Goal: Task Accomplishment & Management: Manage account settings

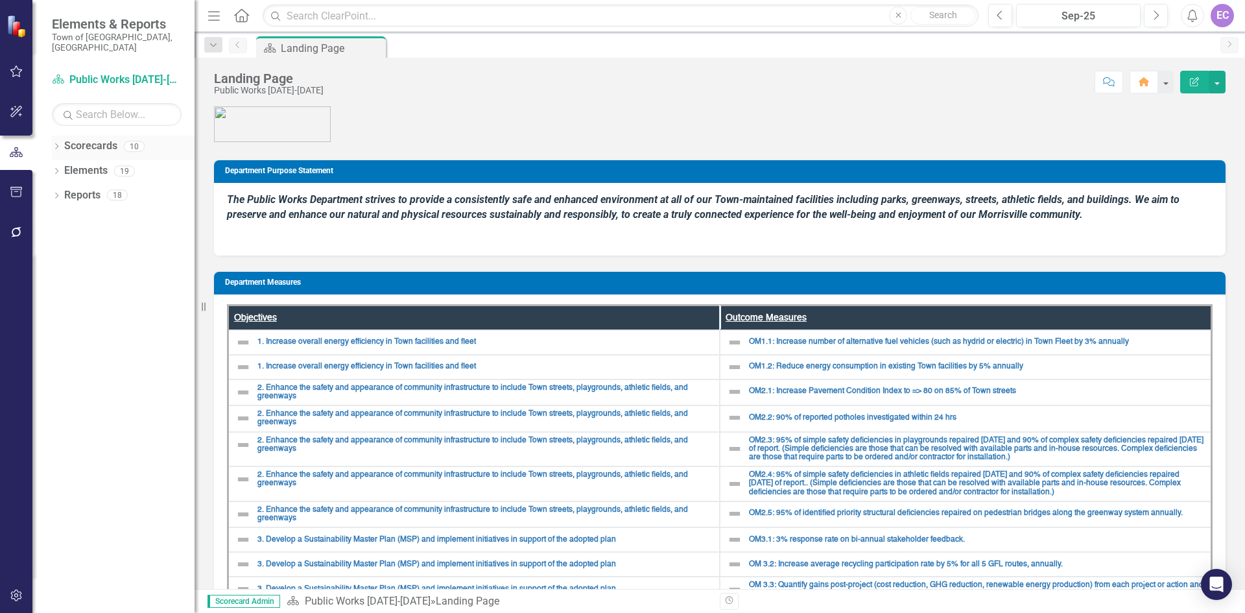
click at [93, 139] on link "Scorecards" at bounding box center [90, 146] width 53 height 15
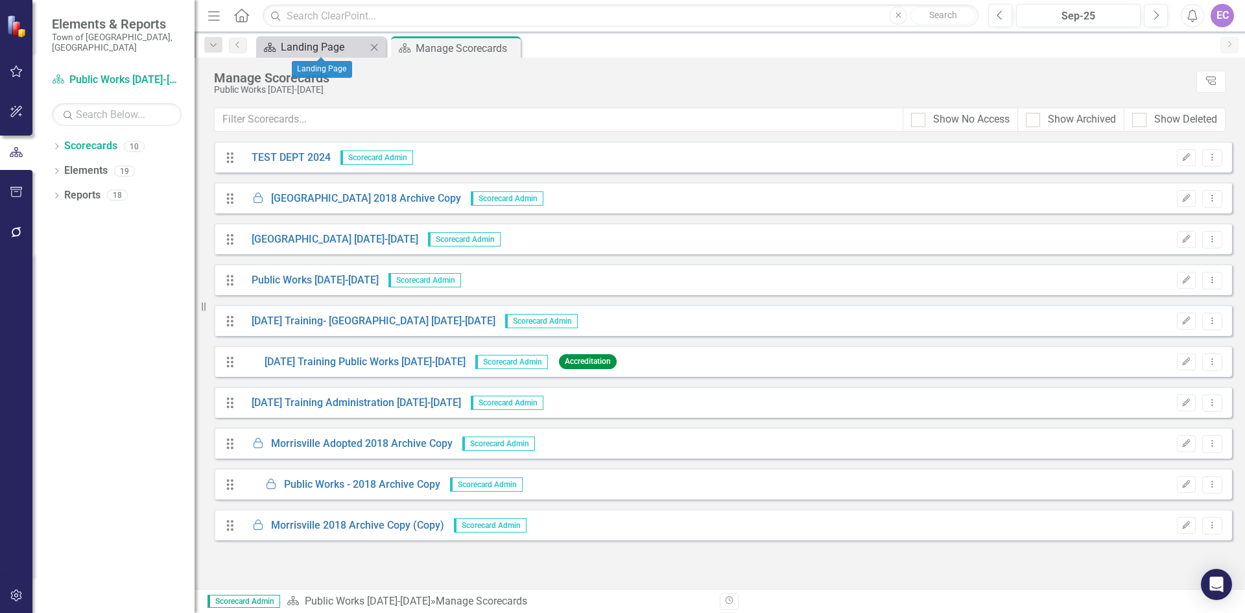
click at [326, 53] on div "Landing Page" at bounding box center [324, 47] width 86 height 16
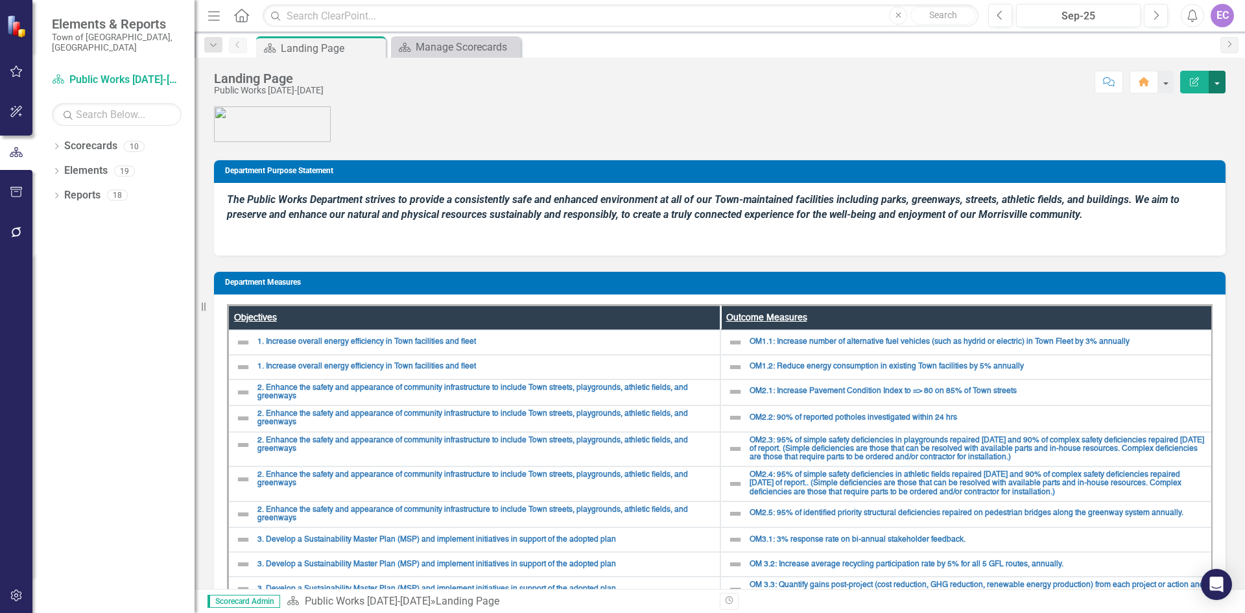
click at [1217, 87] on button "button" at bounding box center [1217, 82] width 17 height 23
click at [1202, 106] on link "Edit Edit Scorecard" at bounding box center [1172, 106] width 105 height 24
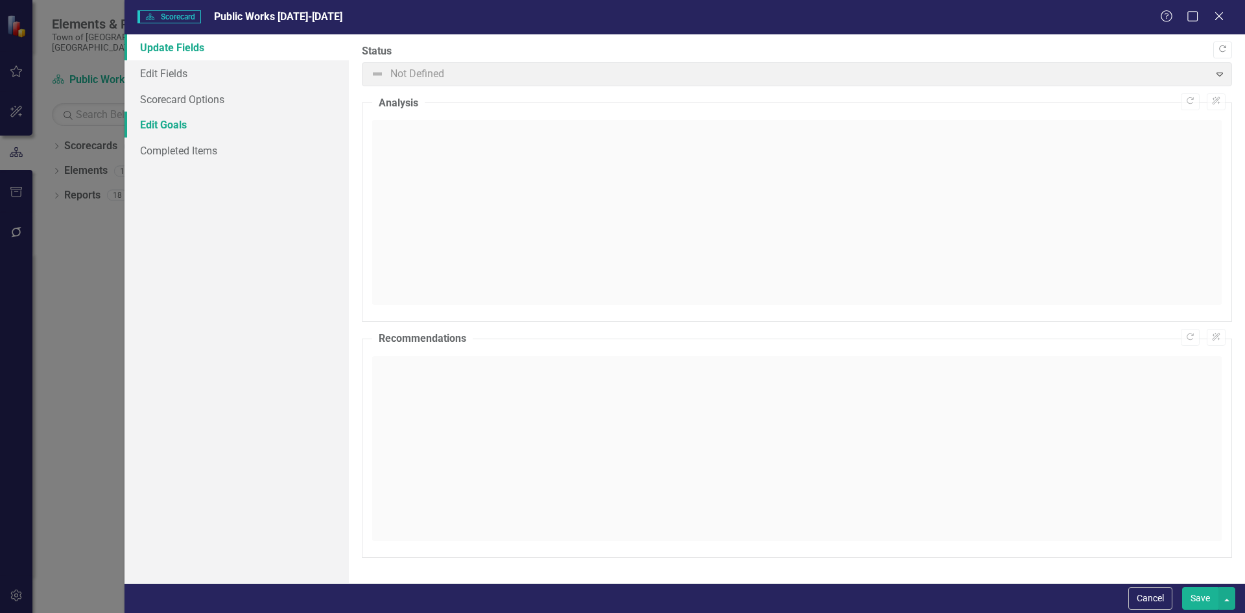
click at [156, 117] on link "Edit Goals" at bounding box center [237, 125] width 224 height 26
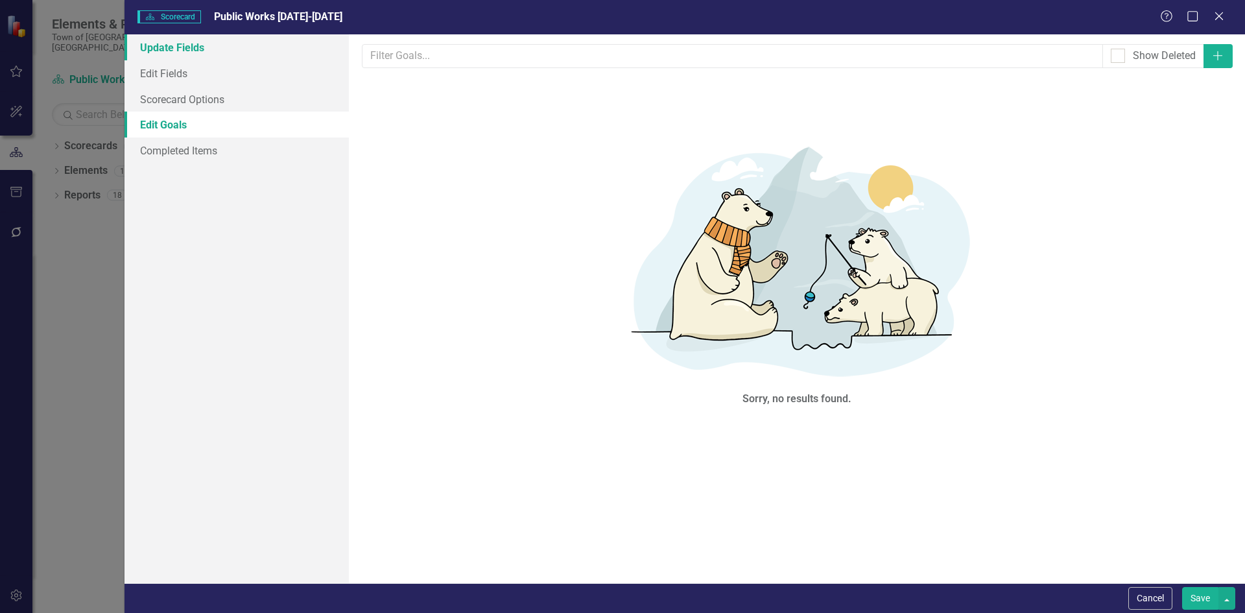
click at [168, 45] on link "Update Fields" at bounding box center [237, 47] width 224 height 26
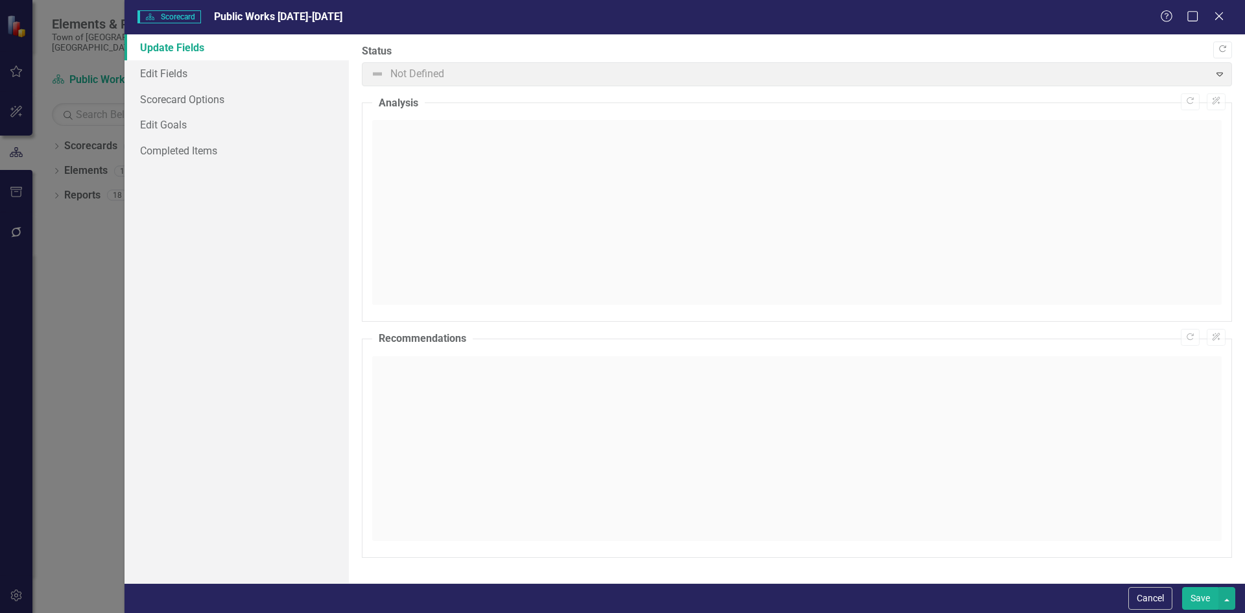
click at [1218, 73] on span "Not Defined Expand" at bounding box center [797, 74] width 870 height 24
click at [180, 97] on link "Scorecard Options" at bounding box center [237, 99] width 224 height 26
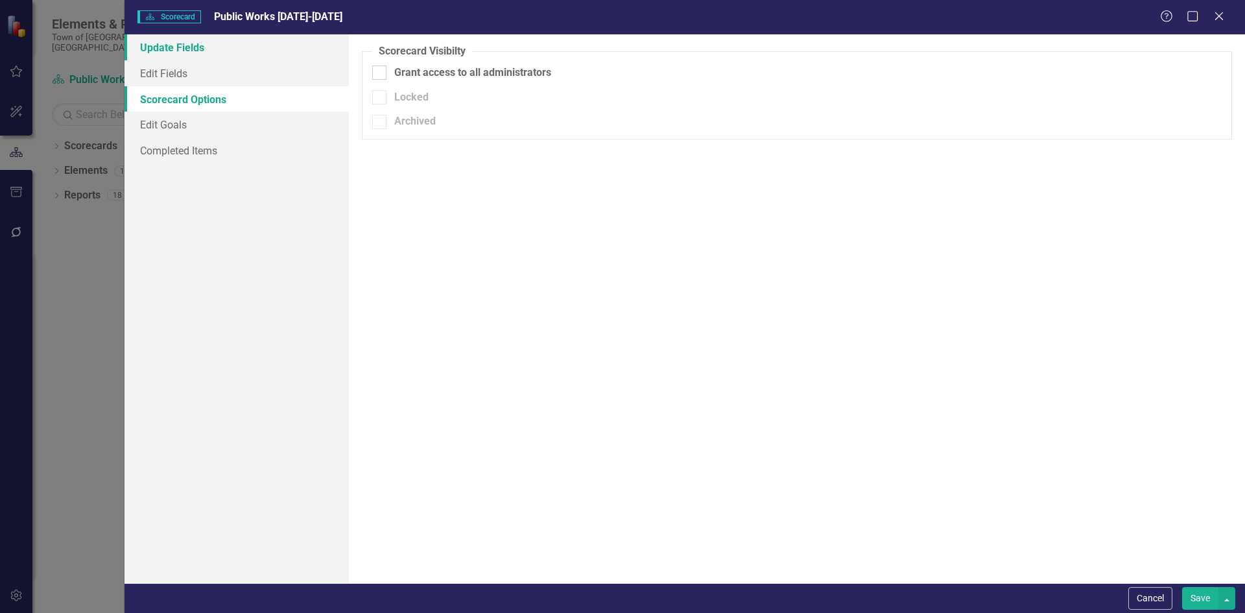
click at [171, 46] on link "Update Fields" at bounding box center [237, 47] width 224 height 26
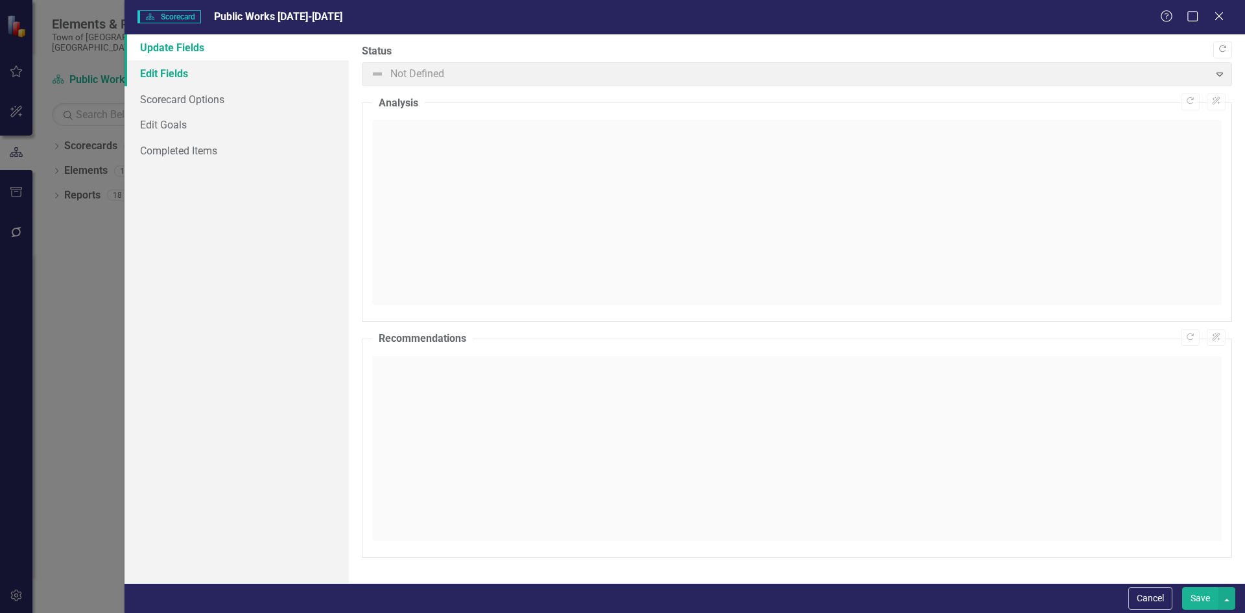
click at [163, 76] on link "Edit Fields" at bounding box center [237, 73] width 224 height 26
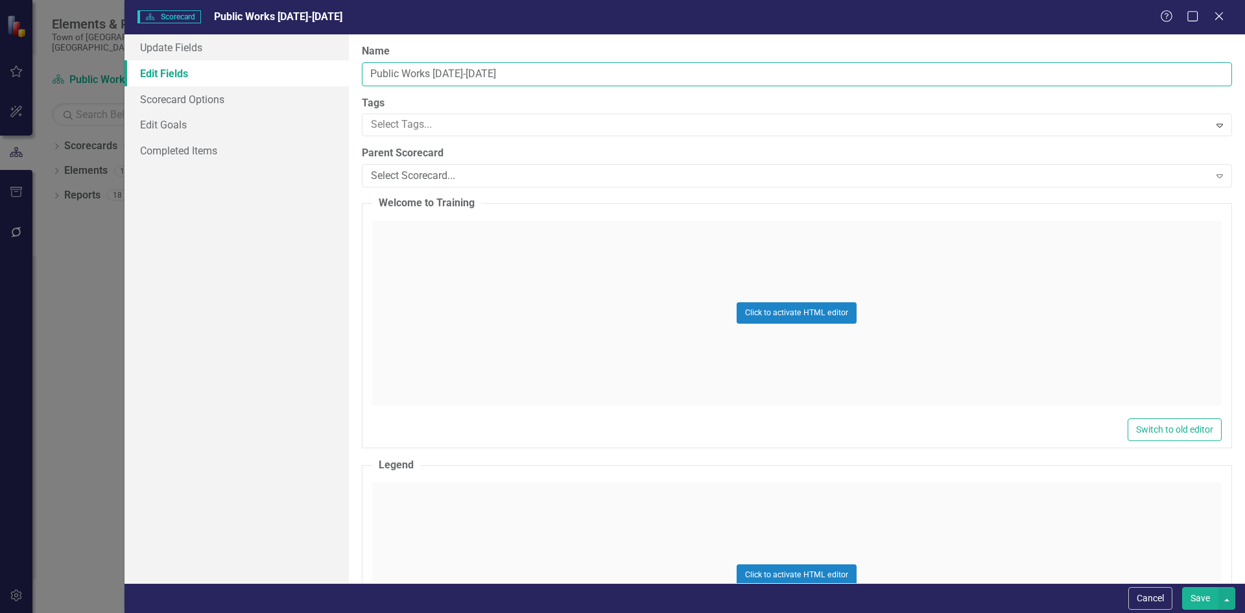
click at [519, 81] on input "Public Works [DATE]-[DATE]" at bounding box center [797, 74] width 870 height 24
drag, startPoint x: 516, startPoint y: 78, endPoint x: 348, endPoint y: 89, distance: 168.3
click at [348, 89] on div "Update Fields Edit Fields Scorecard Options Edit Goals Completed Items "Update"…" at bounding box center [685, 308] width 1121 height 549
click at [433, 80] on input "Public Works [DATE]-[DATE]" at bounding box center [797, 74] width 870 height 24
drag, startPoint x: 433, startPoint y: 73, endPoint x: 488, endPoint y: 87, distance: 56.2
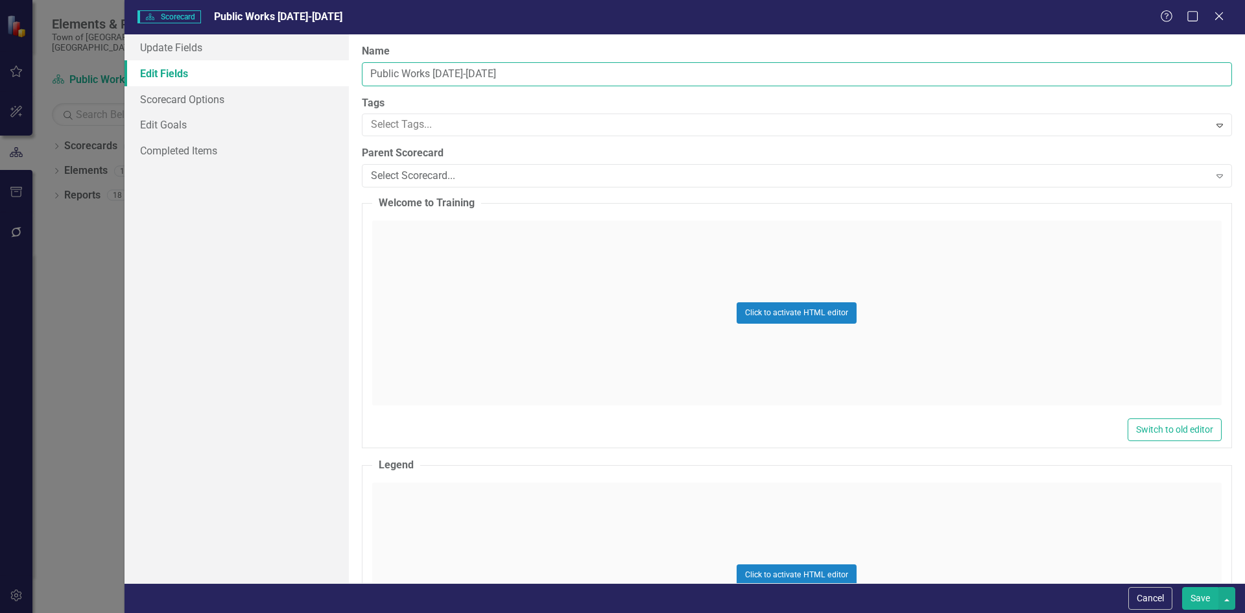
click at [488, 87] on div "Name Public Works [DATE]-[DATE] Tags Select Tags... Expand Parent Scorecard Sel…" at bounding box center [797, 308] width 896 height 549
type input "Public Works FY25 - FY29"
click at [1213, 180] on icon "Expand" at bounding box center [1219, 176] width 13 height 10
click at [1212, 600] on button "Save" at bounding box center [1200, 598] width 36 height 23
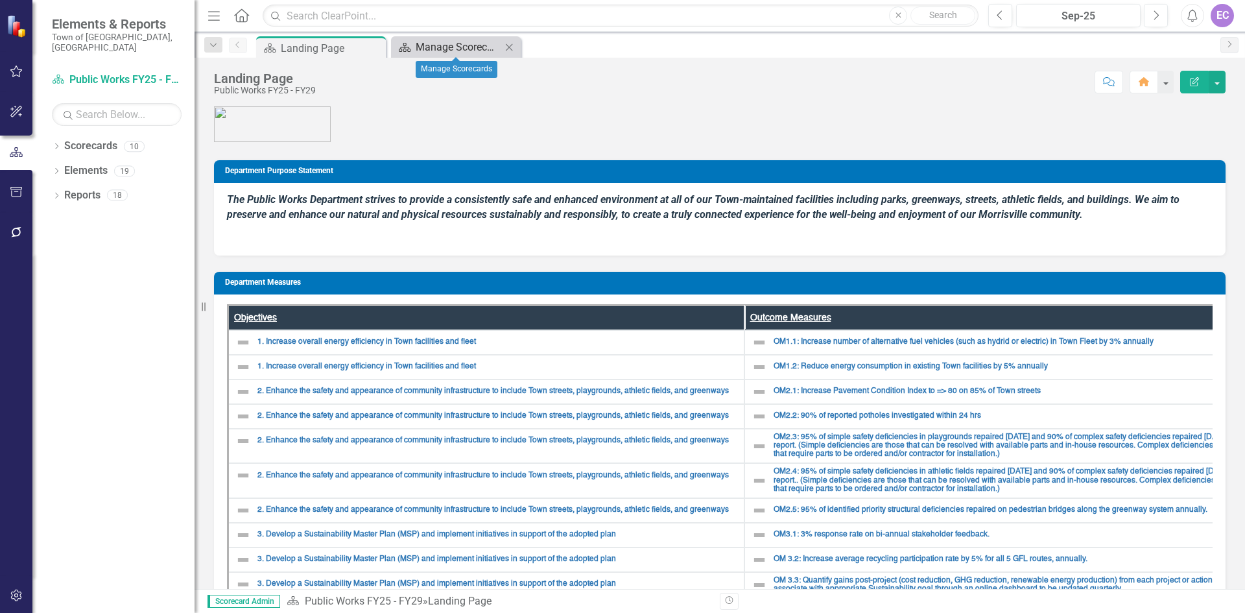
click at [457, 47] on div "Manage Scorecards" at bounding box center [459, 47] width 86 height 16
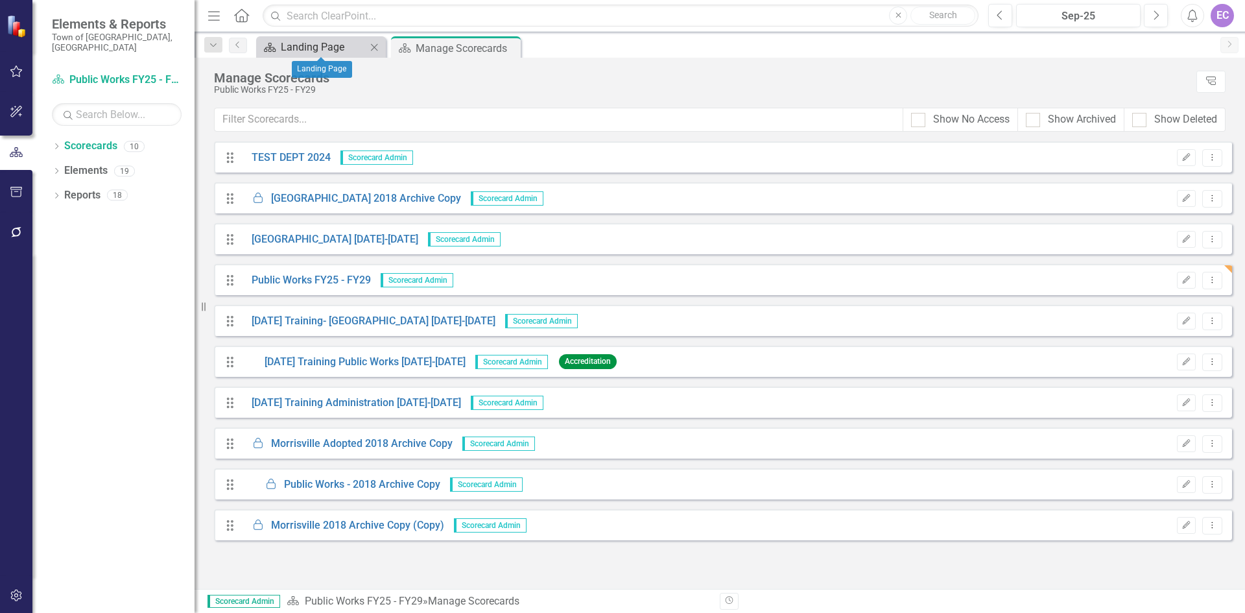
click at [285, 45] on div "Landing Page" at bounding box center [324, 47] width 86 height 16
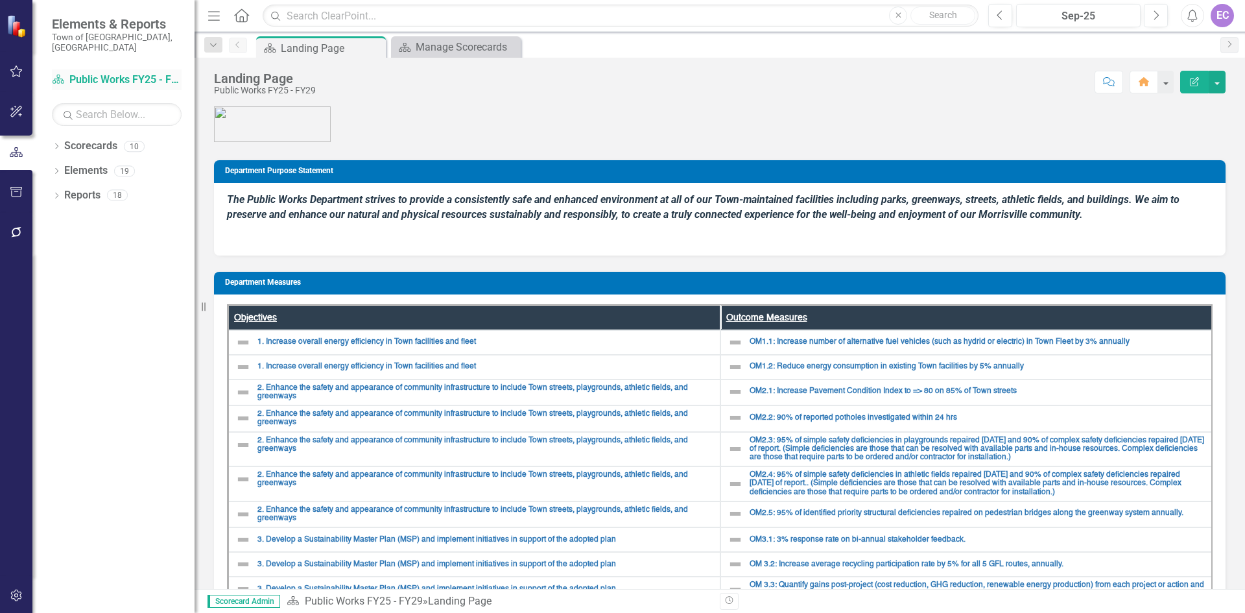
click at [145, 73] on link "Scorecard Public Works FY25 - FY29" at bounding box center [117, 80] width 130 height 15
click at [1215, 86] on button "button" at bounding box center [1217, 82] width 17 height 23
click at [1202, 105] on link "Edit Edit Scorecard" at bounding box center [1172, 106] width 105 height 24
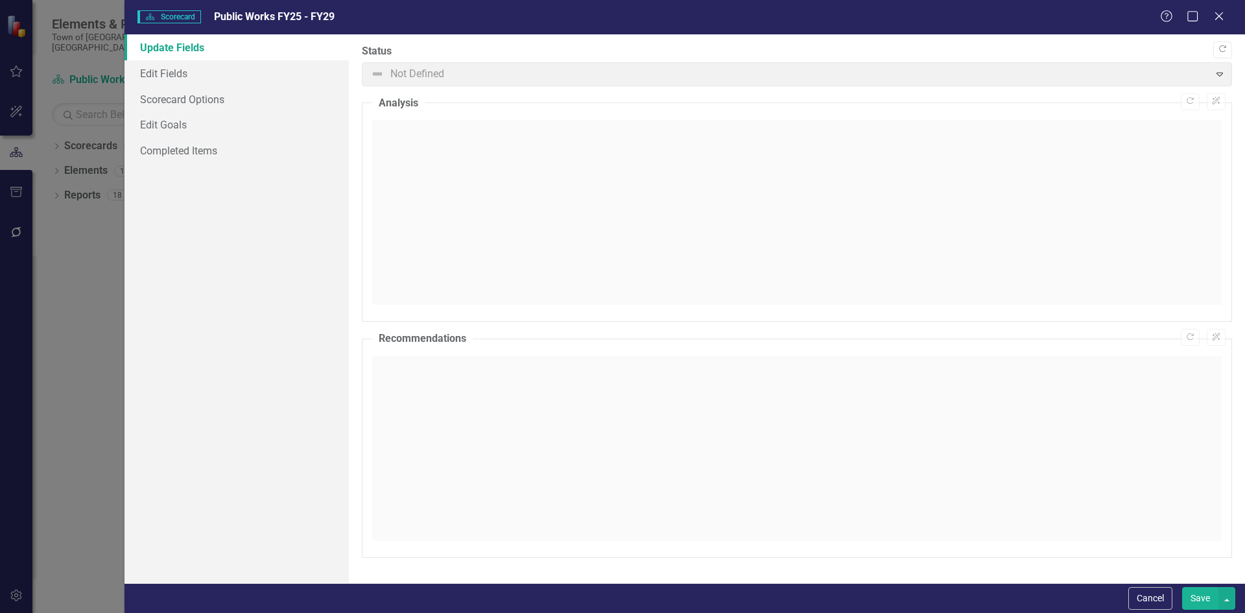
click at [174, 18] on span "Scorecard Scorecard" at bounding box center [169, 16] width 64 height 13
click at [182, 75] on link "Edit Fields" at bounding box center [237, 73] width 224 height 26
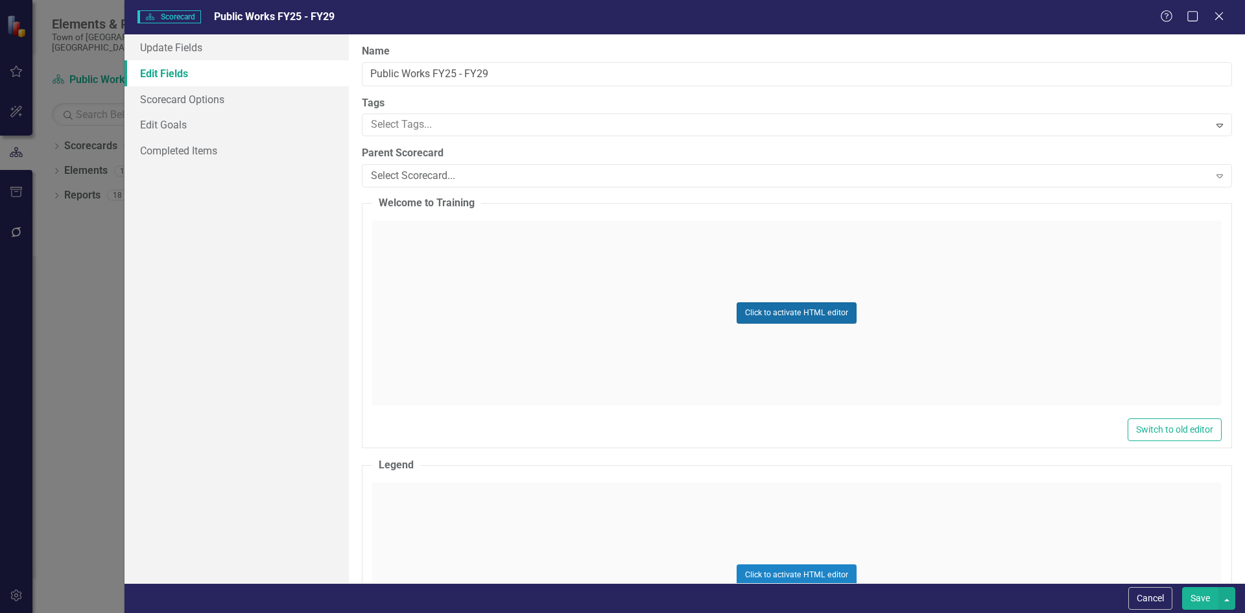
click at [797, 317] on button "Click to activate HTML editor" at bounding box center [797, 312] width 120 height 21
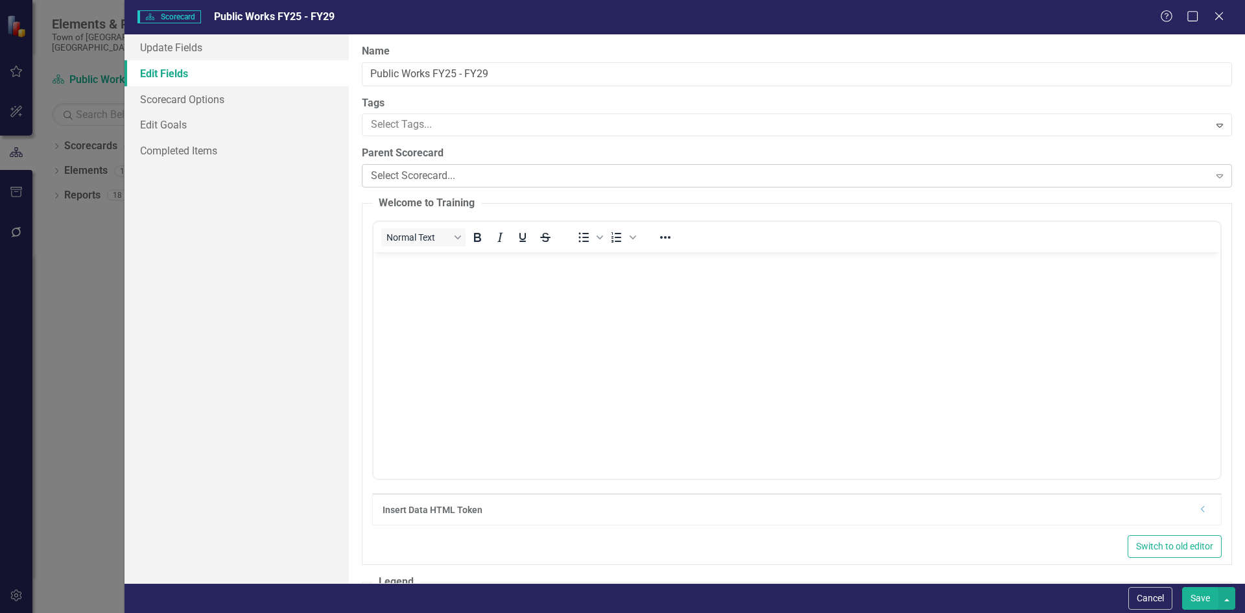
click at [1213, 180] on icon "Expand" at bounding box center [1219, 176] width 13 height 10
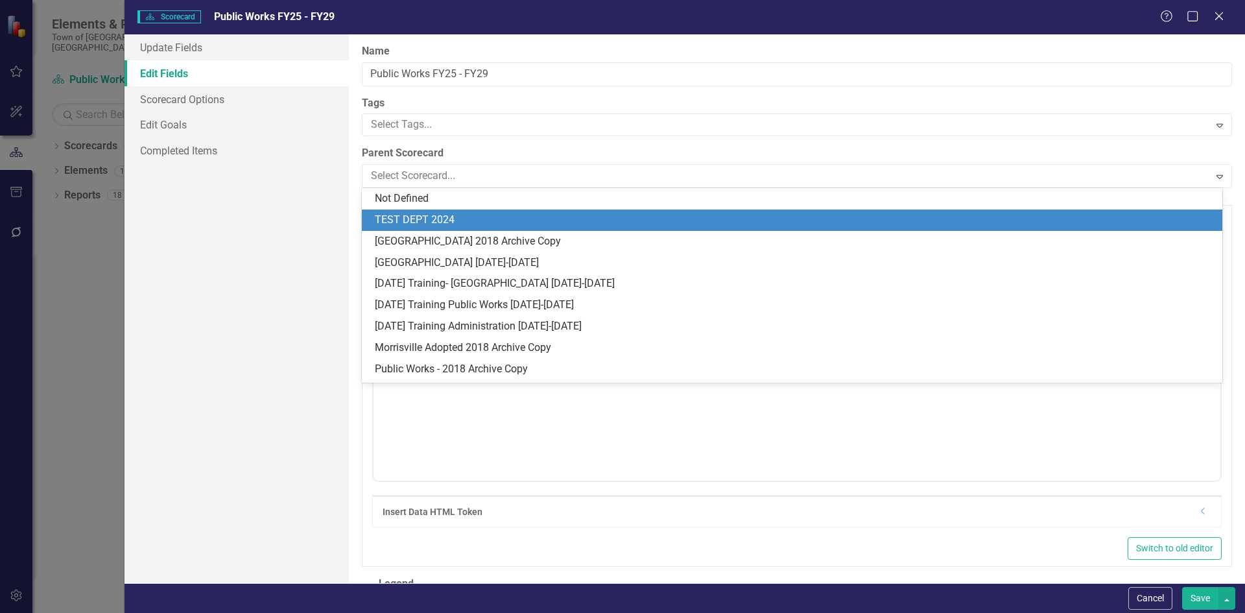
click at [456, 222] on div "TEST DEPT 2024" at bounding box center [795, 220] width 840 height 15
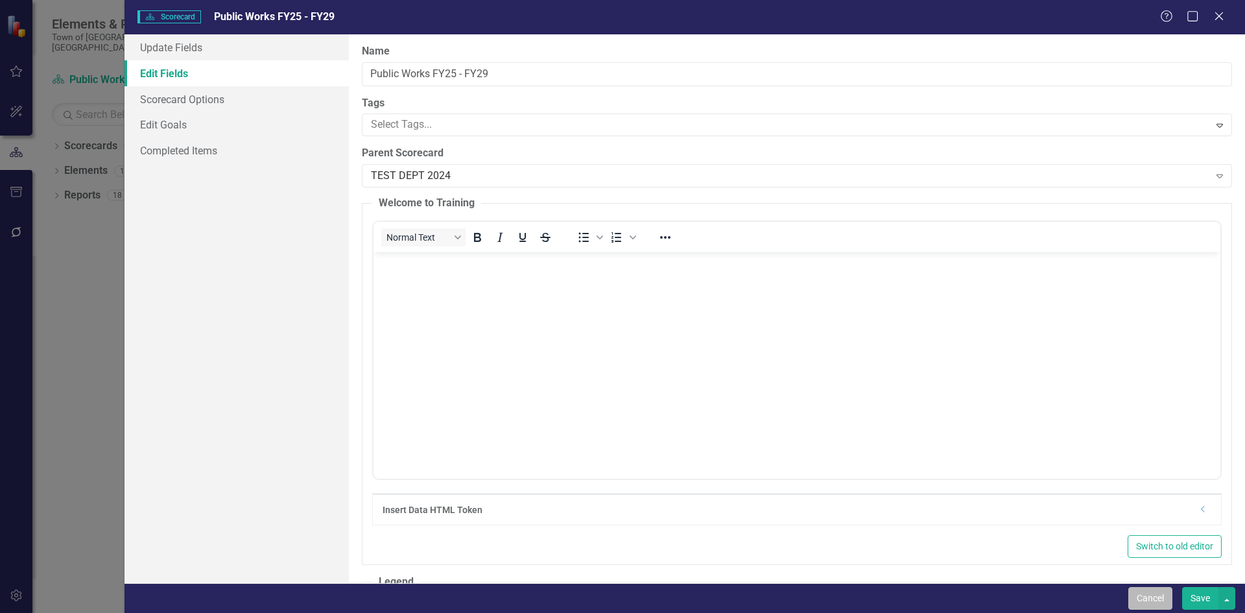
click at [1160, 606] on button "Cancel" at bounding box center [1151, 598] width 44 height 23
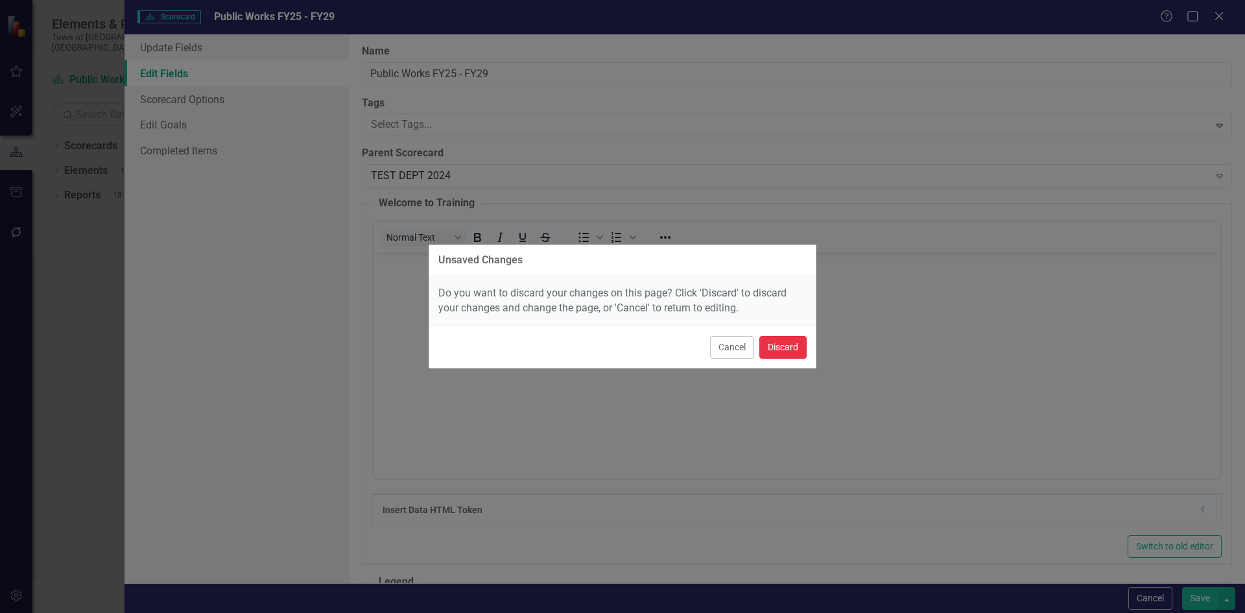
click at [785, 350] on button "Discard" at bounding box center [782, 347] width 47 height 23
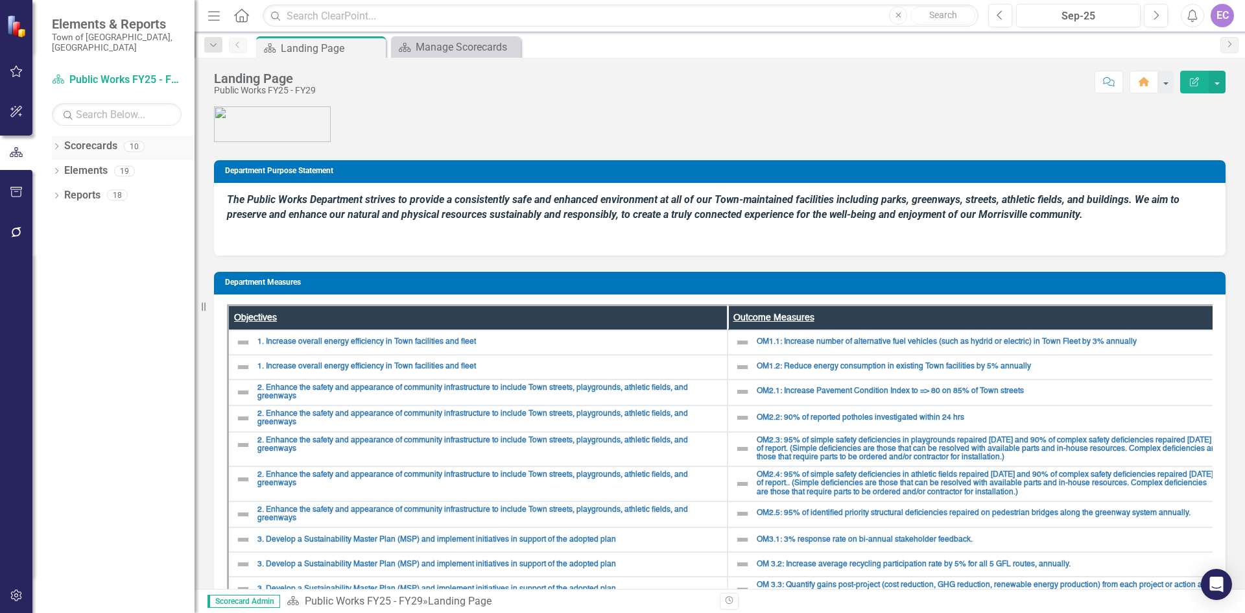
click at [65, 139] on link "Scorecards" at bounding box center [90, 146] width 53 height 15
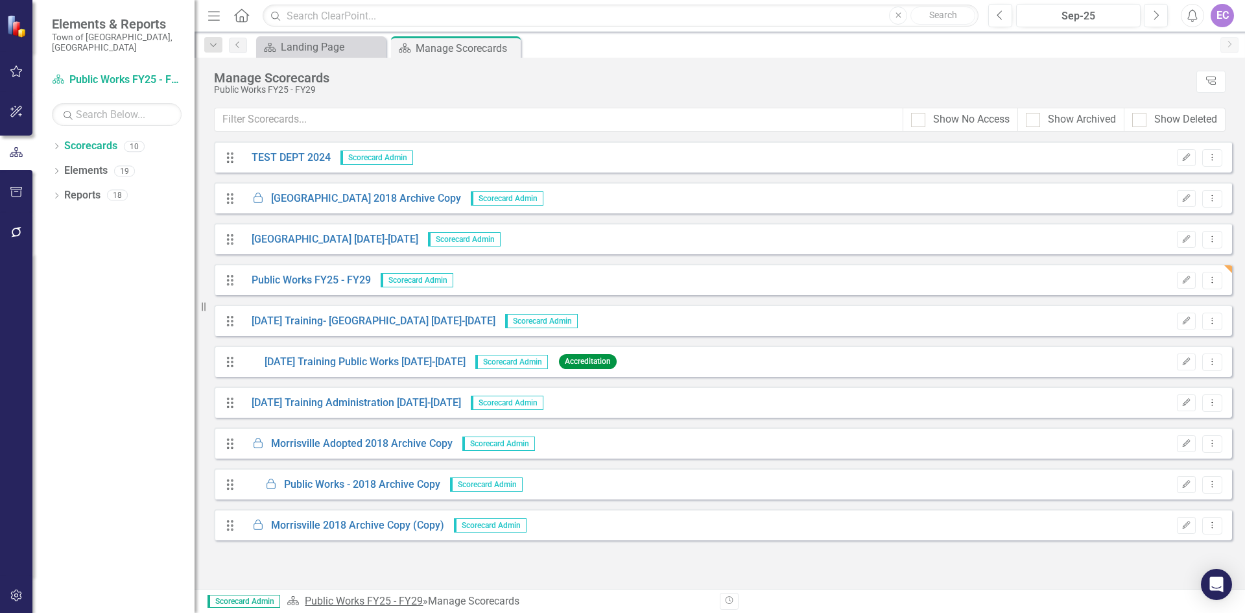
click at [374, 599] on link "Public Works FY25 - FY29" at bounding box center [364, 601] width 118 height 12
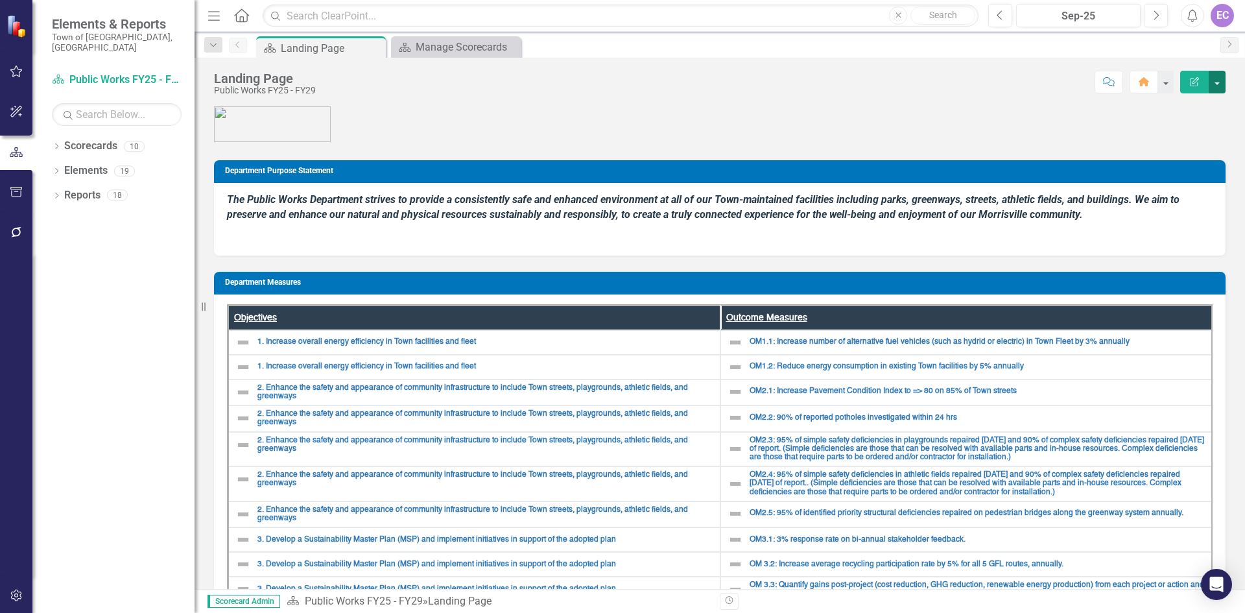
click at [1212, 82] on button "button" at bounding box center [1217, 82] width 17 height 23
click at [1208, 104] on link "Edit Edit Scorecard" at bounding box center [1172, 106] width 105 height 24
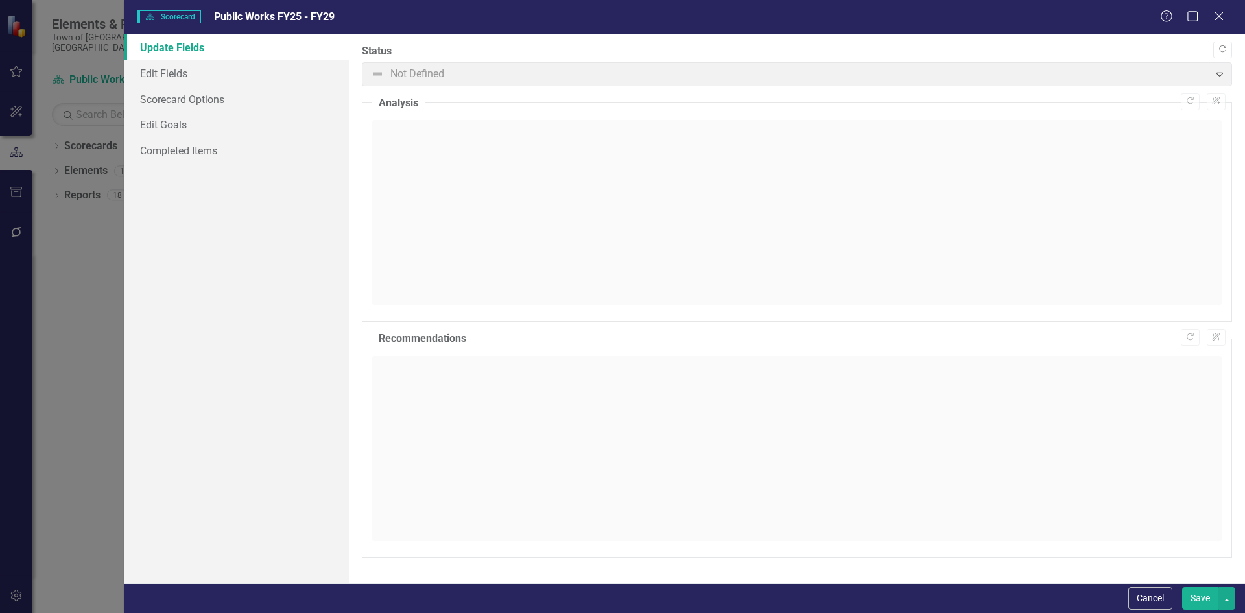
click at [202, 42] on link "Update Fields" at bounding box center [237, 47] width 224 height 26
click at [191, 77] on link "Edit Fields" at bounding box center [237, 73] width 224 height 26
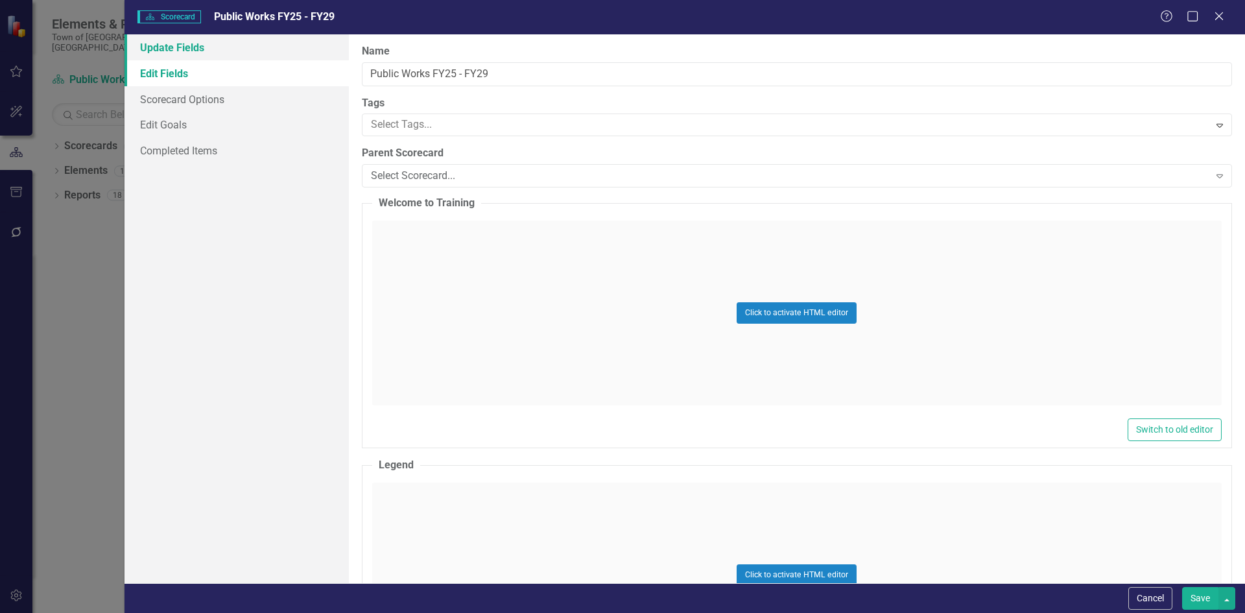
click at [161, 51] on link "Update Fields" at bounding box center [237, 47] width 224 height 26
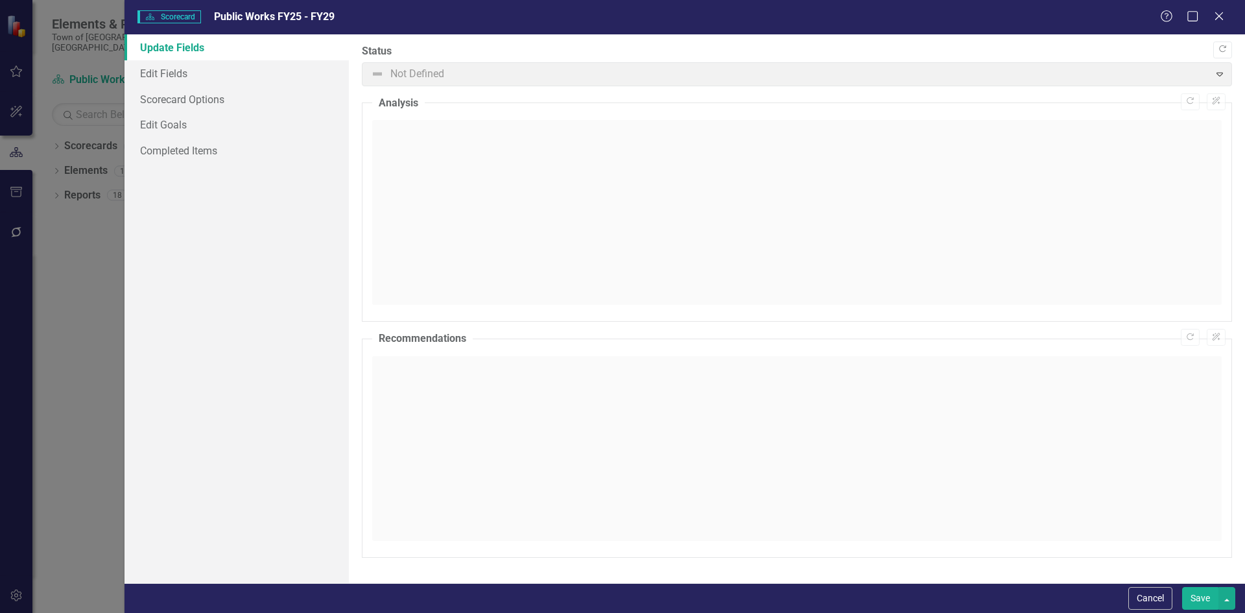
click at [1220, 73] on span "Not Defined Expand" at bounding box center [797, 74] width 870 height 24
click at [1219, 14] on icon "Close" at bounding box center [1219, 16] width 16 height 12
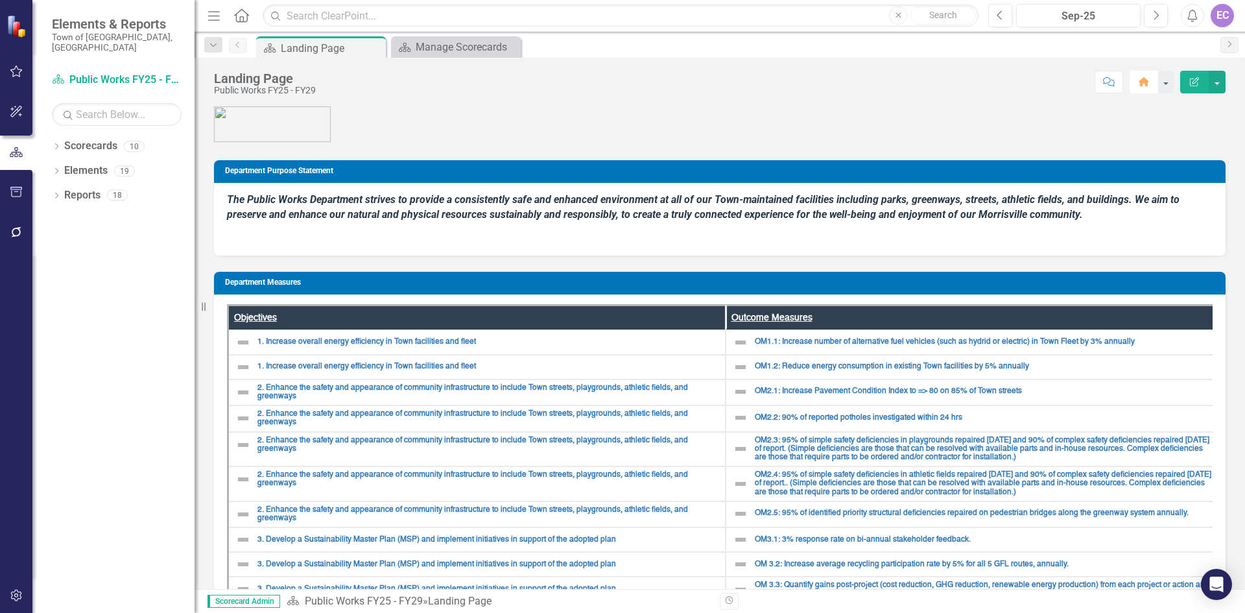
click at [1138, 86] on button "Home" at bounding box center [1144, 82] width 29 height 23
click at [1165, 89] on button "button" at bounding box center [1165, 82] width 17 height 23
click at [1229, 41] on icon "Next" at bounding box center [1230, 44] width 10 height 8
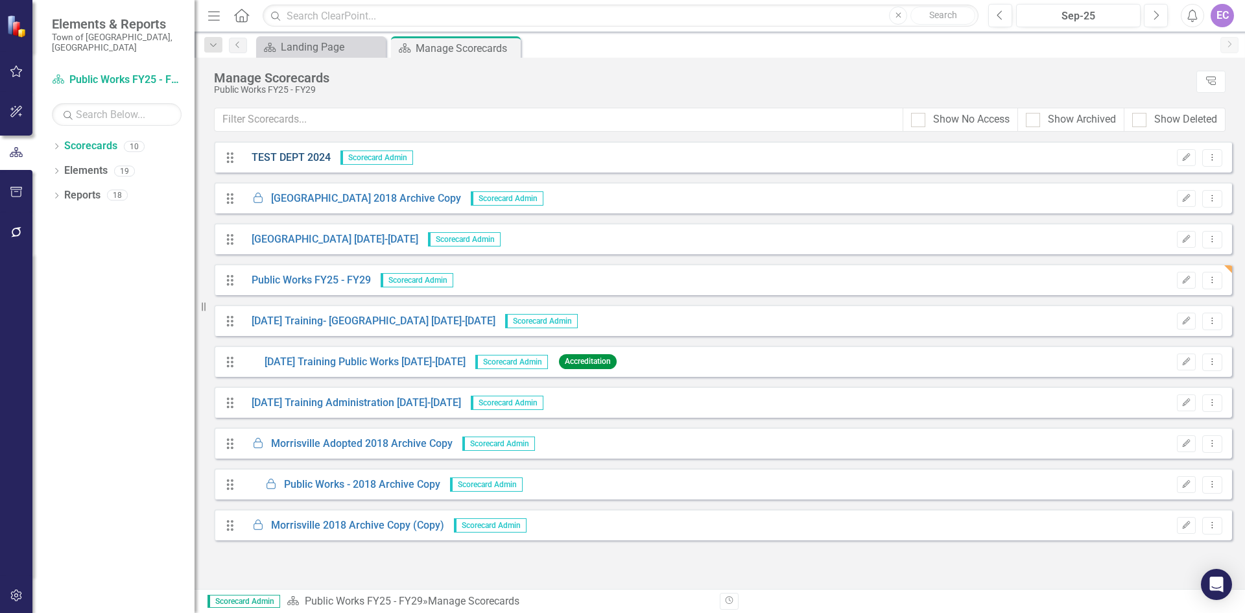
click at [281, 159] on link "TEST DEPT 2024" at bounding box center [286, 157] width 89 height 15
